Goal: Book appointment/travel/reservation

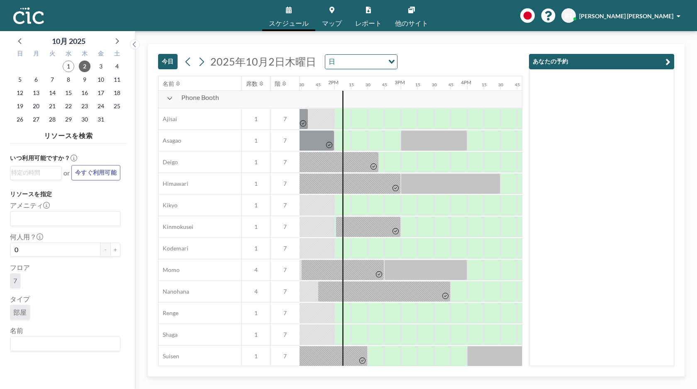
scroll to position [239, 895]
click at [329, 21] on span "マップ" at bounding box center [332, 23] width 20 height 7
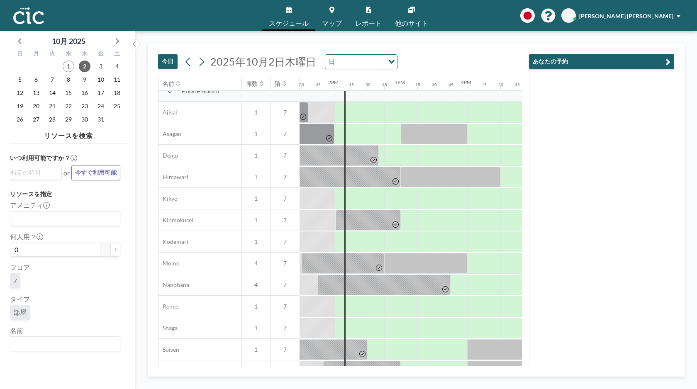
scroll to position [248, 895]
drag, startPoint x: 347, startPoint y: 245, endPoint x: 388, endPoint y: 245, distance: 41.1
click at [388, 245] on div at bounding box center [373, 241] width 55 height 21
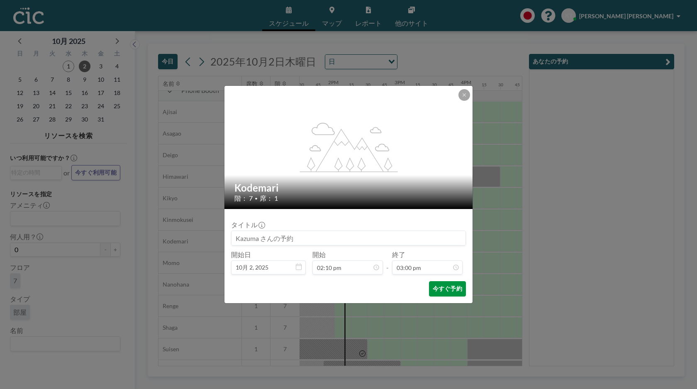
click at [437, 291] on button "今すぐ予約" at bounding box center [447, 288] width 37 height 15
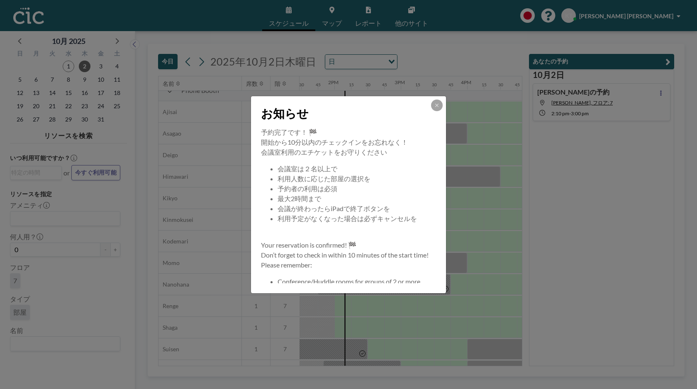
click at [445, 102] on div "お知らせ" at bounding box center [348, 111] width 195 height 31
click at [438, 104] on icon at bounding box center [436, 105] width 3 height 3
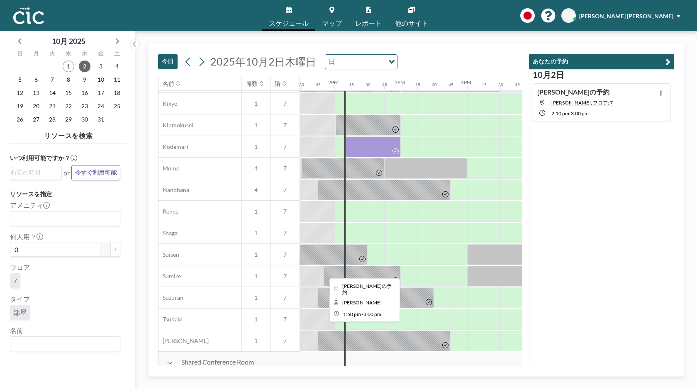
scroll to position [352, 895]
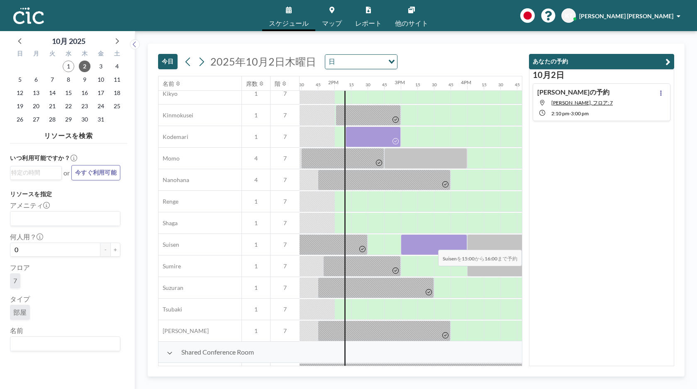
drag, startPoint x: 401, startPoint y: 244, endPoint x: 458, endPoint y: 244, distance: 56.4
click at [458, 244] on div at bounding box center [434, 244] width 66 height 21
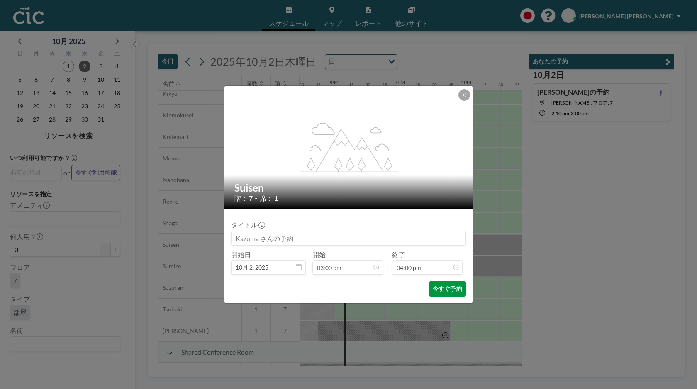
scroll to position [945, 0]
click at [442, 287] on button "今すぐ予約" at bounding box center [447, 288] width 37 height 15
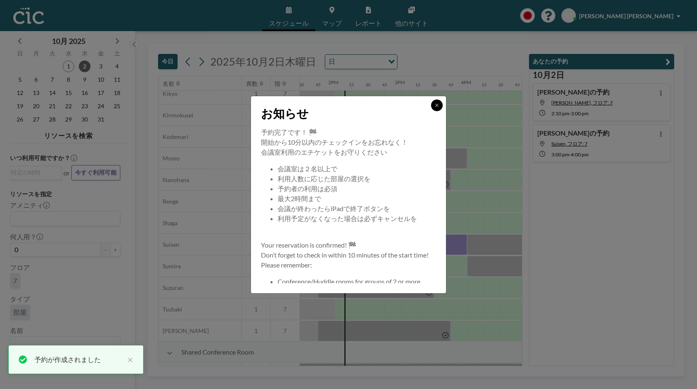
click at [434, 102] on button at bounding box center [437, 106] width 12 height 12
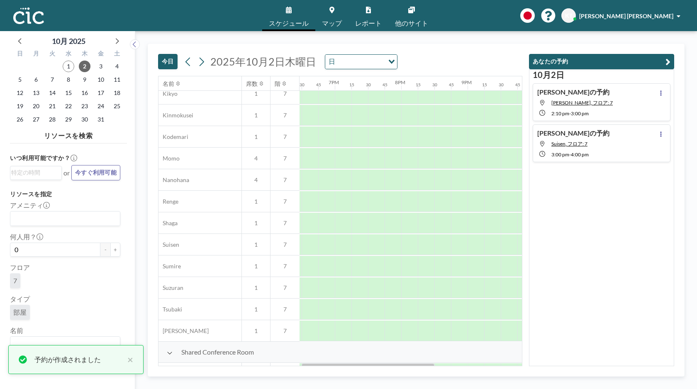
scroll to position [352, 1127]
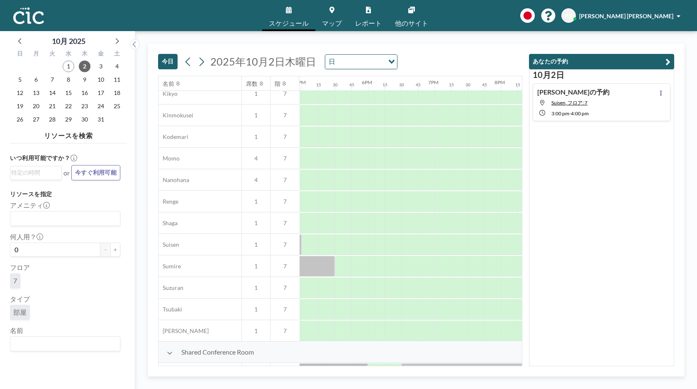
click at [266, 50] on div "今日 2025年10月2日木曜日 日 Loading..." at bounding box center [340, 60] width 364 height 32
click at [177, 64] on button "今日" at bounding box center [168, 61] width 20 height 15
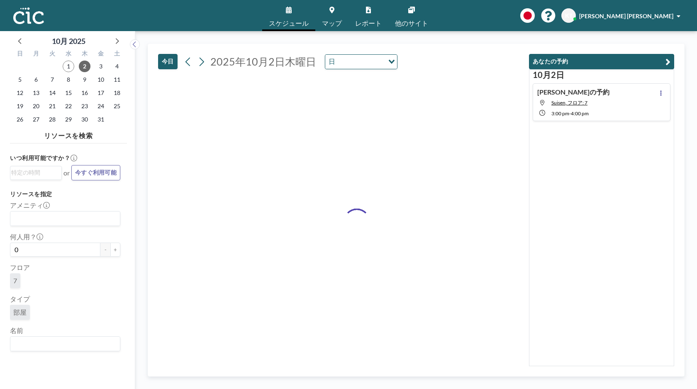
click at [173, 64] on button "今日" at bounding box center [168, 61] width 20 height 15
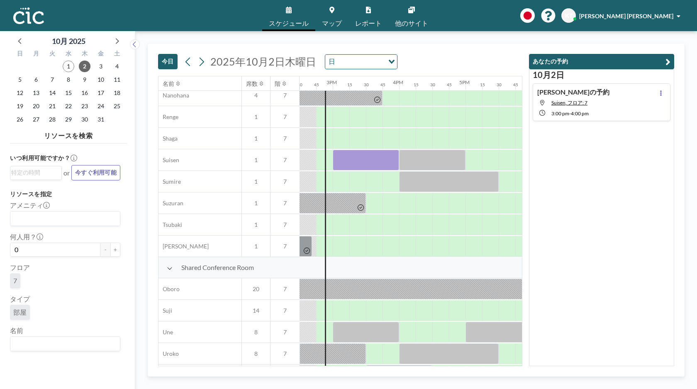
scroll to position [428, 963]
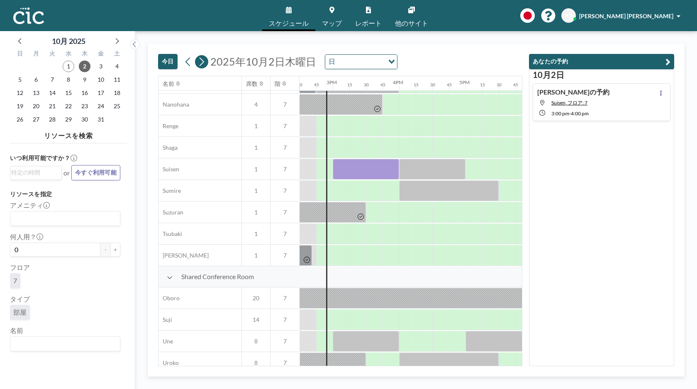
click at [203, 64] on icon at bounding box center [202, 62] width 8 height 12
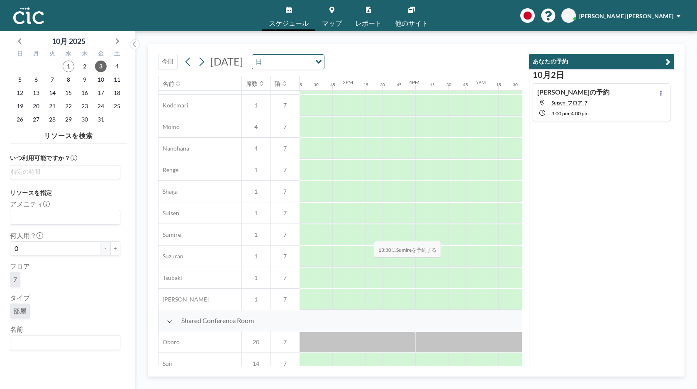
scroll to position [384, 955]
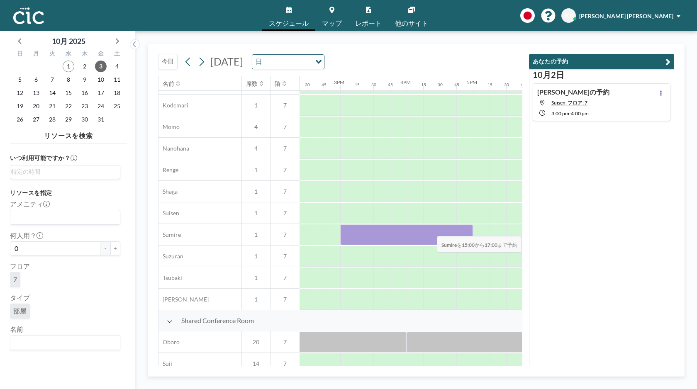
drag, startPoint x: 349, startPoint y: 231, endPoint x: 463, endPoint y: 231, distance: 114.5
click at [463, 231] on div at bounding box center [406, 235] width 133 height 21
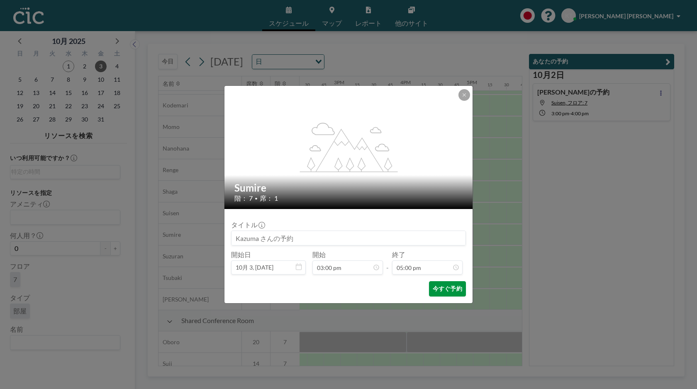
scroll to position [1004, 0]
click at [443, 290] on button "今すぐ予約" at bounding box center [447, 288] width 37 height 15
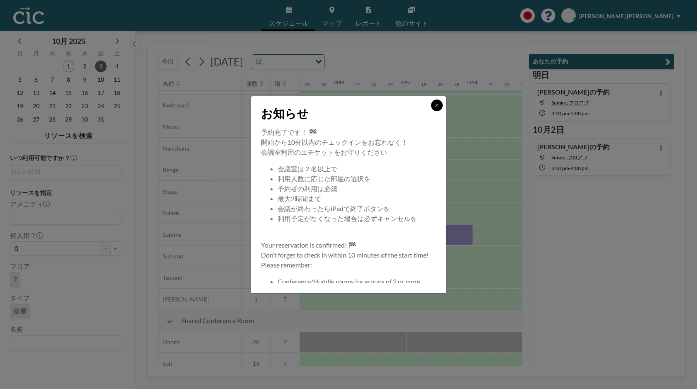
click at [436, 107] on icon at bounding box center [437, 105] width 5 height 5
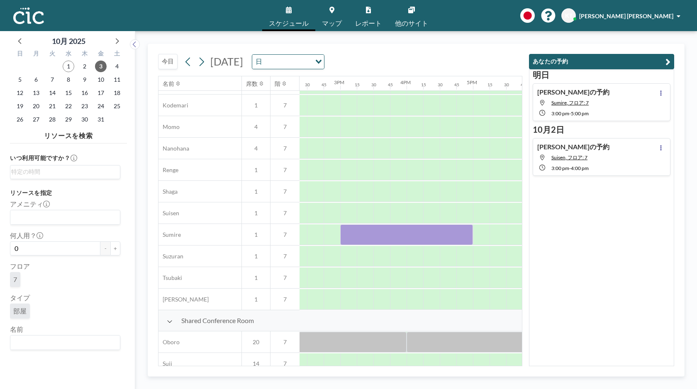
click at [446, 50] on div "今日 2025年10月3日金曜日 日 Loading..." at bounding box center [340, 60] width 364 height 32
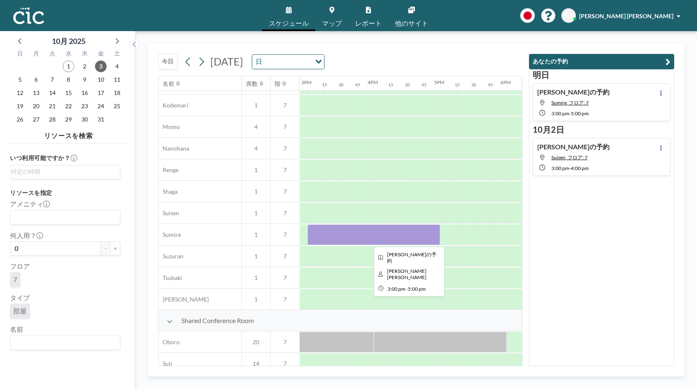
scroll to position [384, 997]
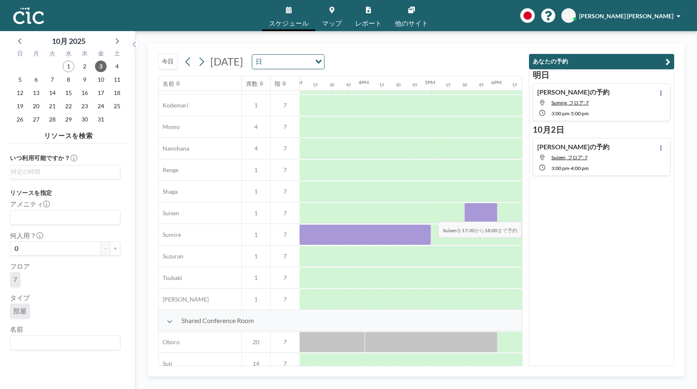
drag, startPoint x: 465, startPoint y: 216, endPoint x: 494, endPoint y: 216, distance: 29.1
click at [494, 216] on div at bounding box center [480, 213] width 33 height 21
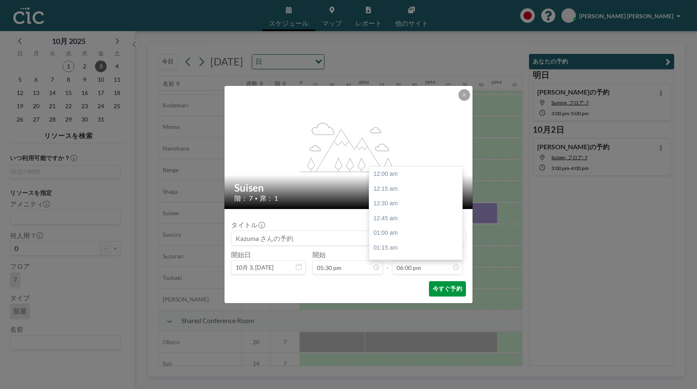
scroll to position [1064, 0]
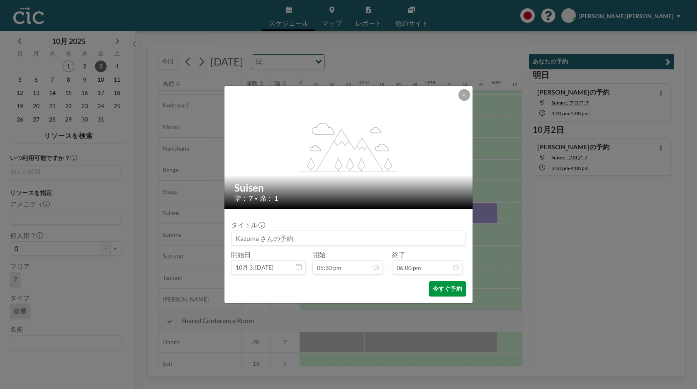
click at [438, 290] on button "今すぐ予約" at bounding box center [447, 288] width 37 height 15
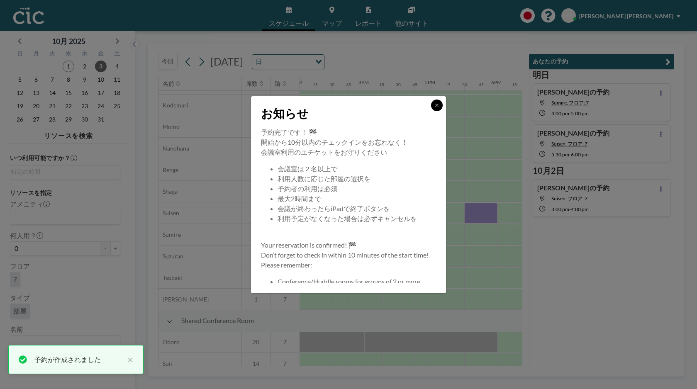
click at [437, 105] on icon at bounding box center [436, 105] width 3 height 3
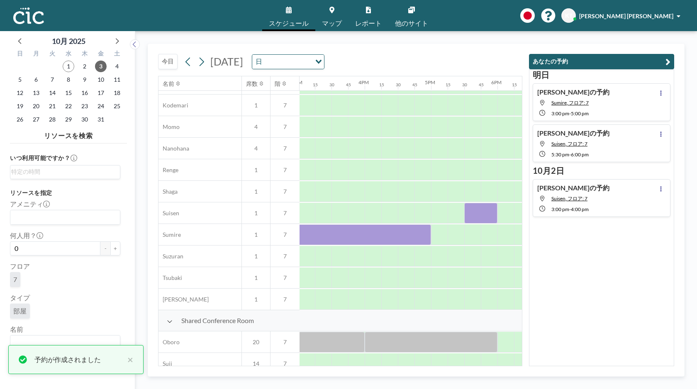
click at [444, 48] on div "今日 2025年10月3日金曜日 日 Loading..." at bounding box center [340, 60] width 364 height 32
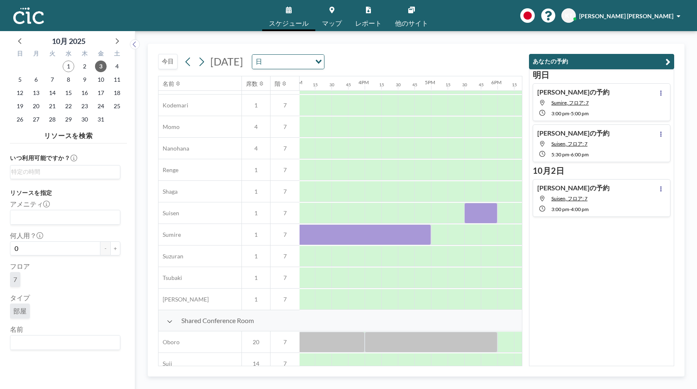
click at [641, 57] on button "あなたの予約" at bounding box center [601, 61] width 145 height 15
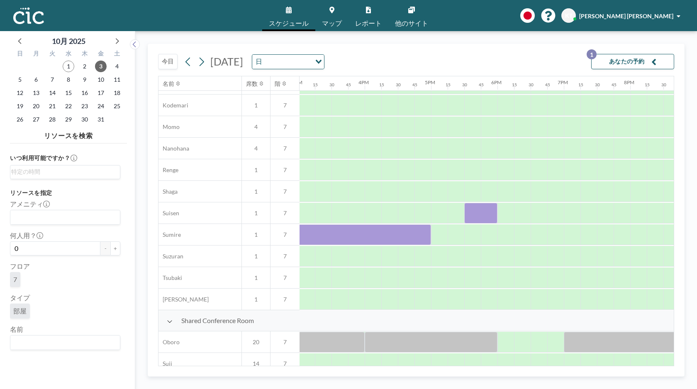
click at [630, 59] on button "あなたの予約 1" at bounding box center [632, 61] width 83 height 15
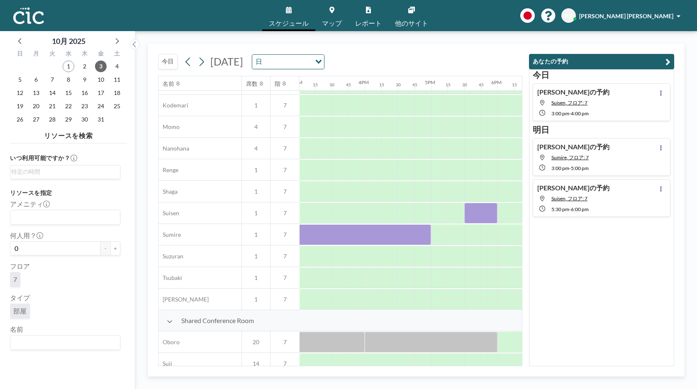
click at [635, 61] on button "あなたの予約" at bounding box center [601, 61] width 145 height 15
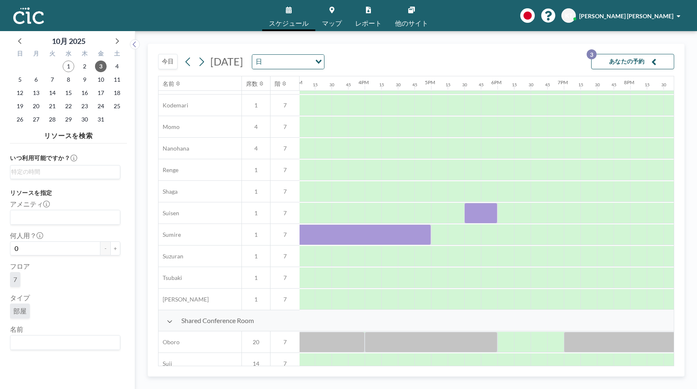
click at [492, 61] on div "今日 2025年10月3日金曜日 日 Loading... あなたの予約 3" at bounding box center [416, 60] width 516 height 32
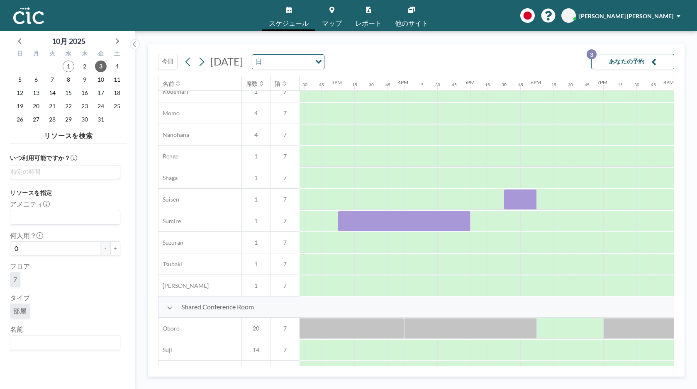
scroll to position [398, 957]
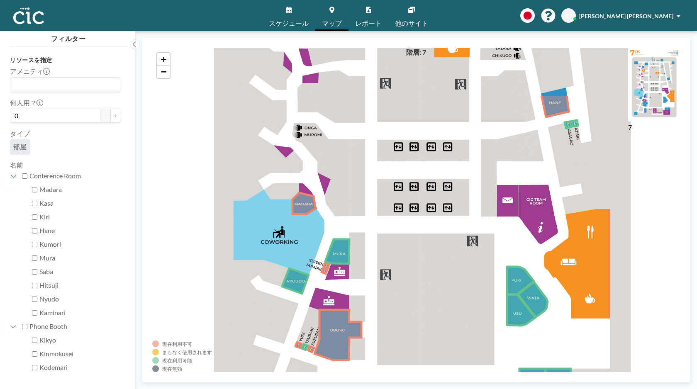
drag, startPoint x: 317, startPoint y: 130, endPoint x: 309, endPoint y: 205, distance: 75.1
click at [310, 205] on icon at bounding box center [305, 203] width 24 height 21
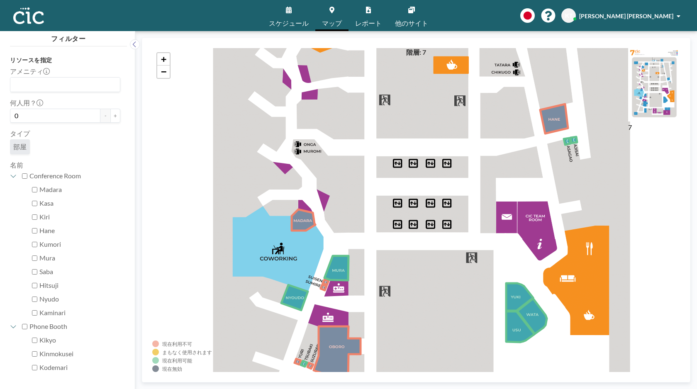
drag, startPoint x: 298, startPoint y: 248, endPoint x: 299, endPoint y: 270, distance: 22.4
click at [299, 270] on div "+ −" at bounding box center [416, 210] width 528 height 324
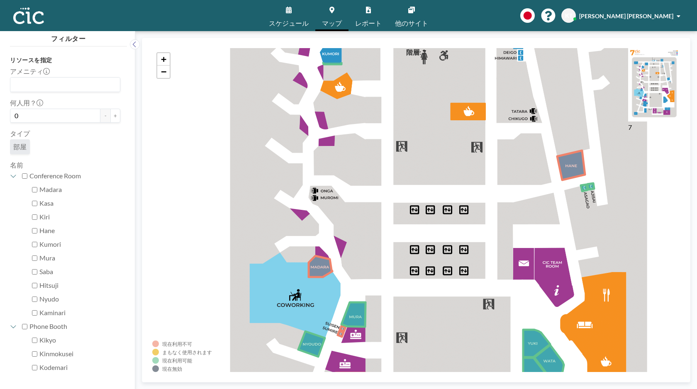
drag, startPoint x: 295, startPoint y: 148, endPoint x: 321, endPoint y: 195, distance: 53.3
click at [322, 195] on div "+ −" at bounding box center [416, 210] width 528 height 324
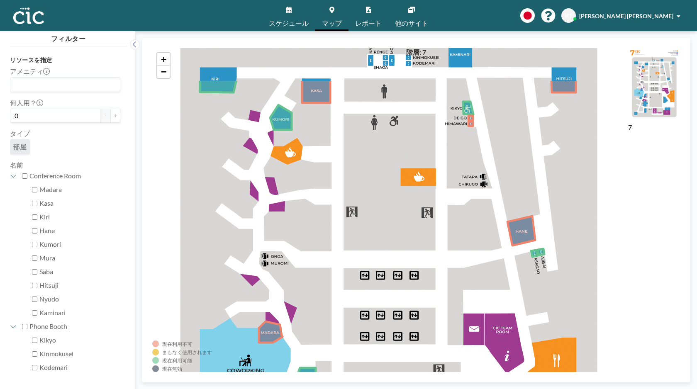
drag, startPoint x: 452, startPoint y: 198, endPoint x: 392, endPoint y: 264, distance: 89.0
click at [392, 264] on div "+ −" at bounding box center [416, 210] width 528 height 324
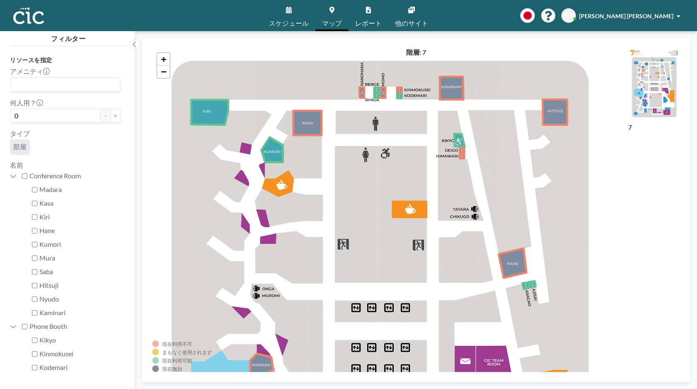
drag, startPoint x: 402, startPoint y: 87, endPoint x: 393, endPoint y: 120, distance: 34.3
click at [393, 120] on div "+ −" at bounding box center [416, 210] width 528 height 324
